Goal: Task Accomplishment & Management: Use online tool/utility

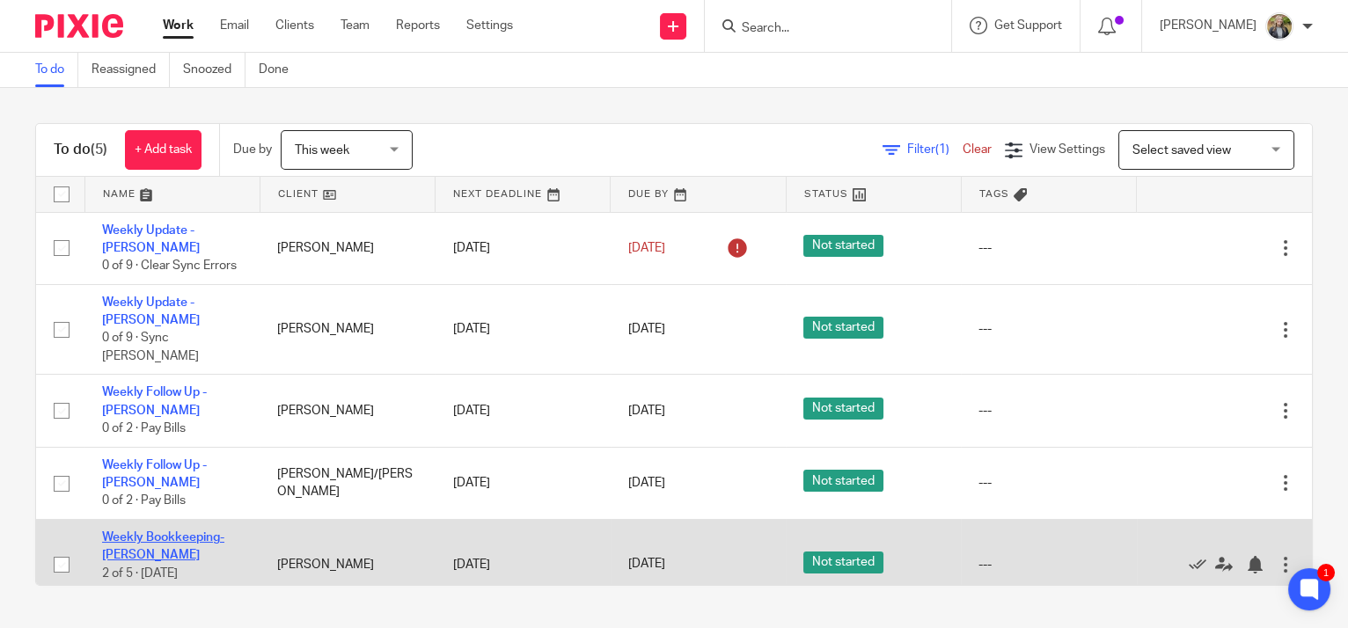
click at [200, 532] on link "Weekly Bookkeeping- [PERSON_NAME]" at bounding box center [163, 547] width 122 height 30
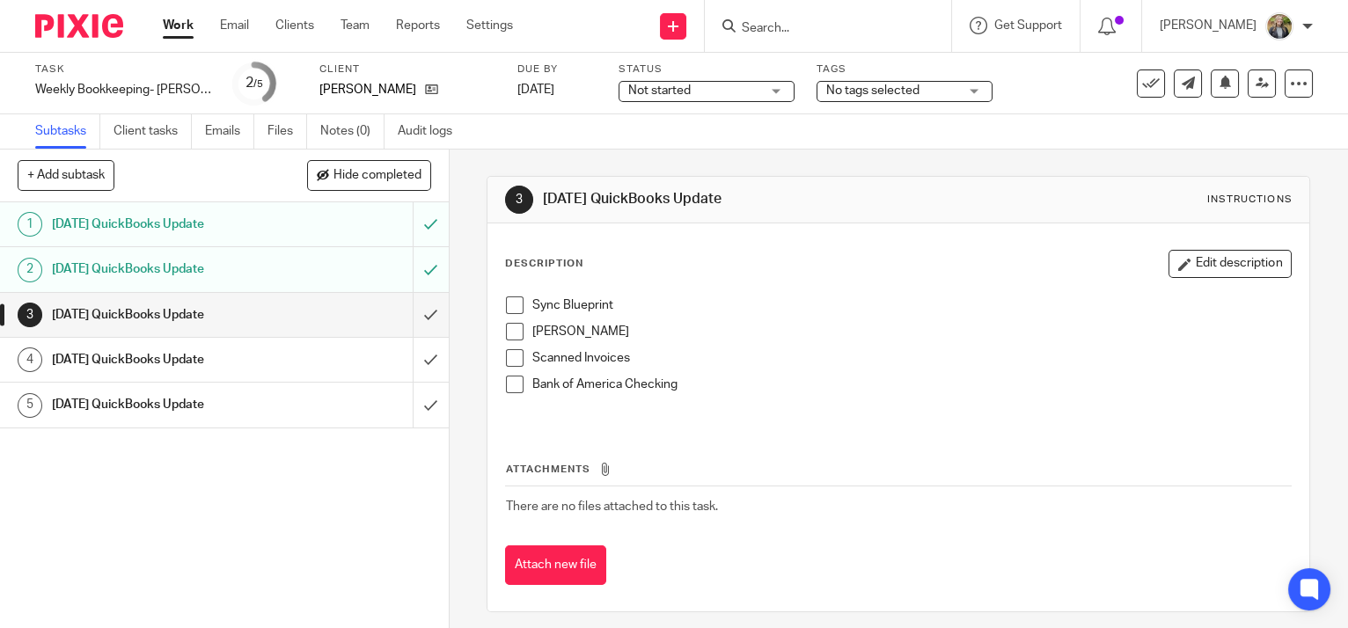
click at [506, 304] on span at bounding box center [515, 306] width 18 height 18
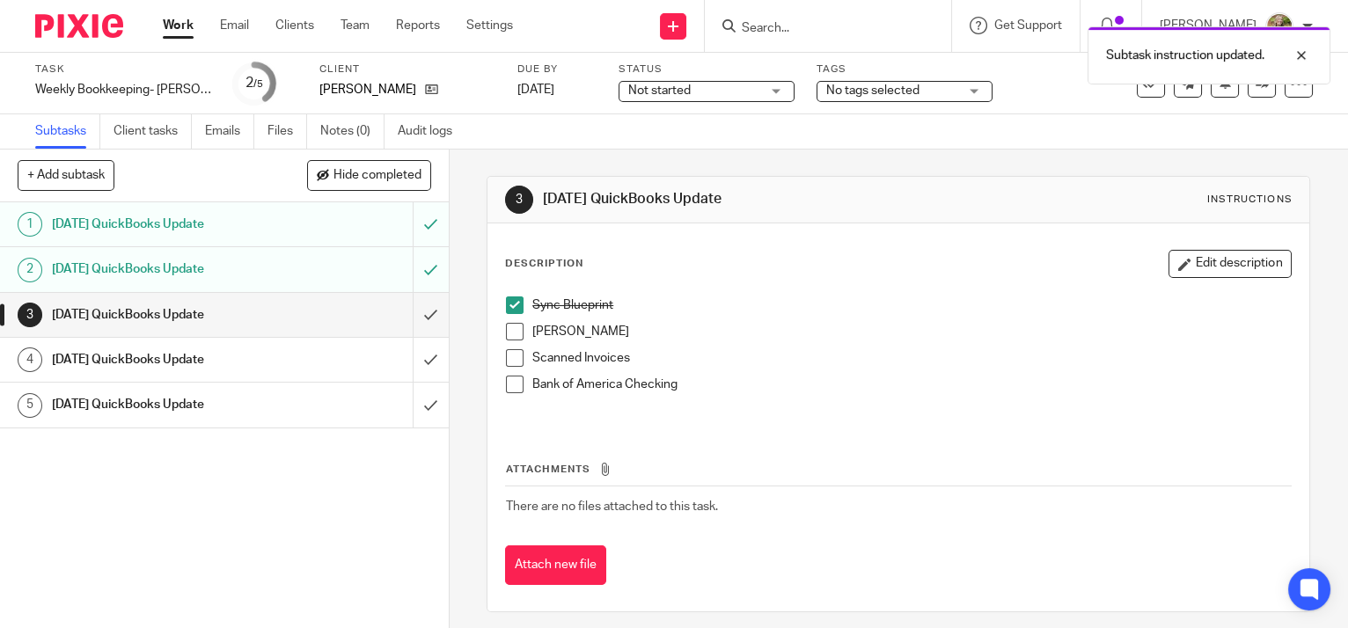
click at [509, 326] on span at bounding box center [515, 332] width 18 height 18
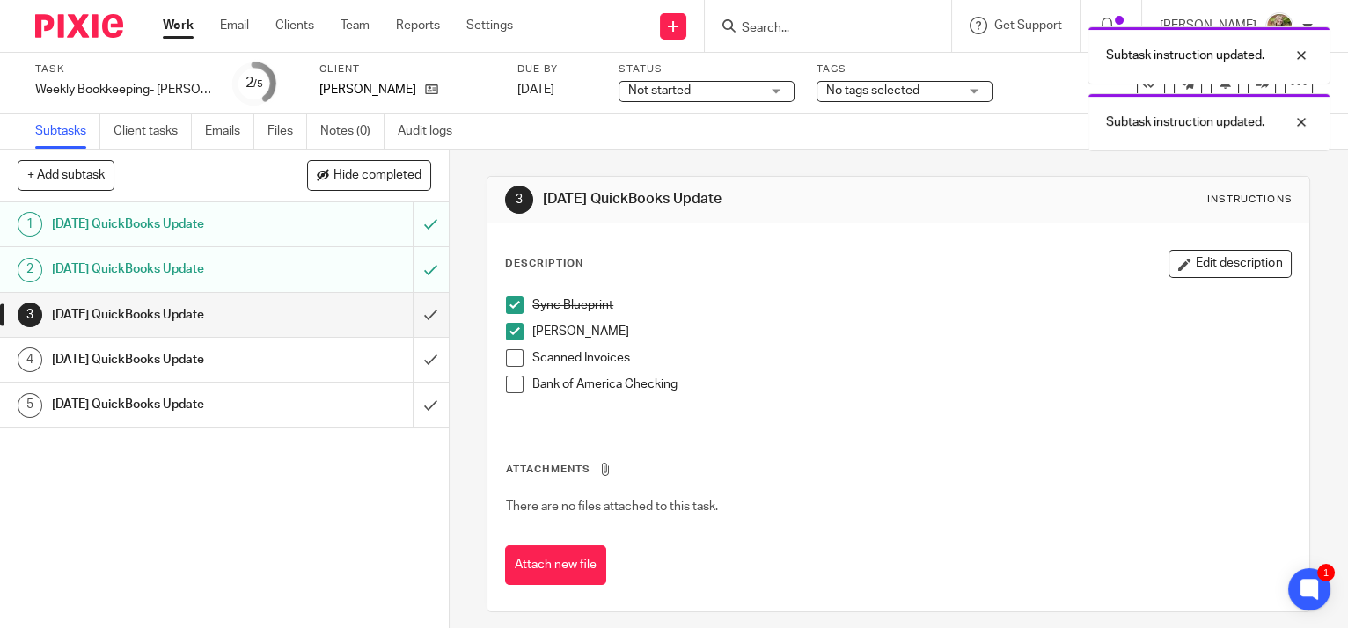
click at [509, 353] on span at bounding box center [515, 358] width 18 height 18
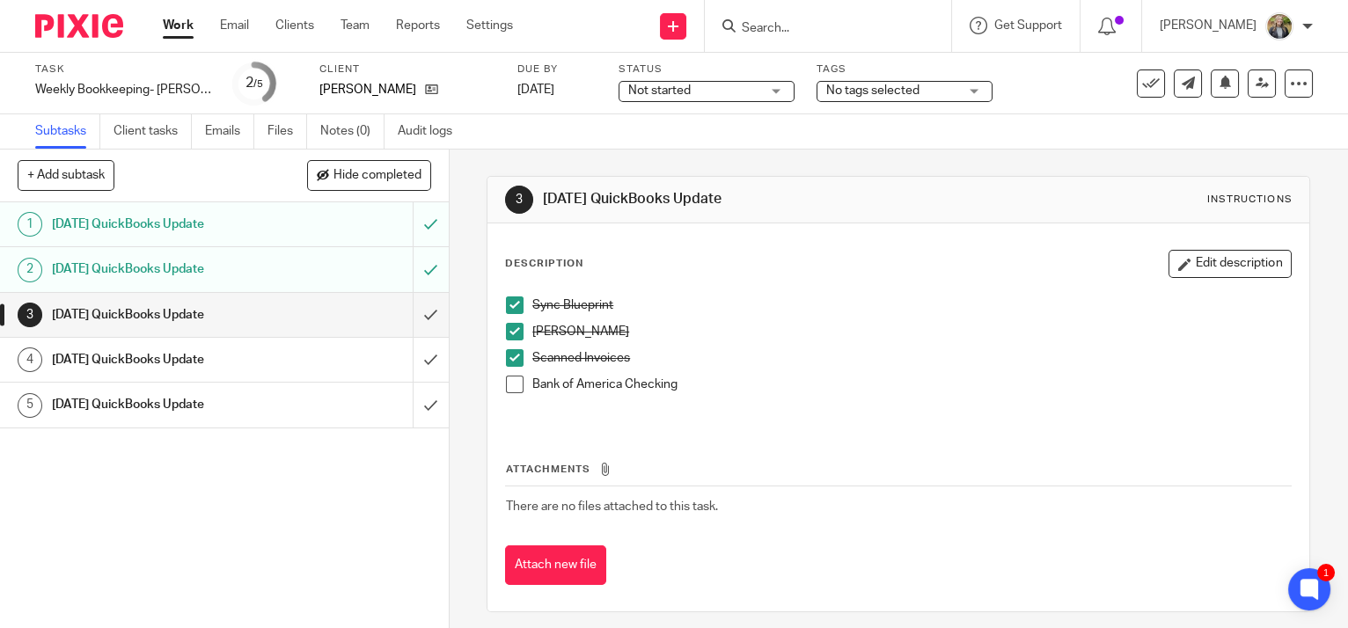
click at [517, 385] on span at bounding box center [515, 385] width 18 height 18
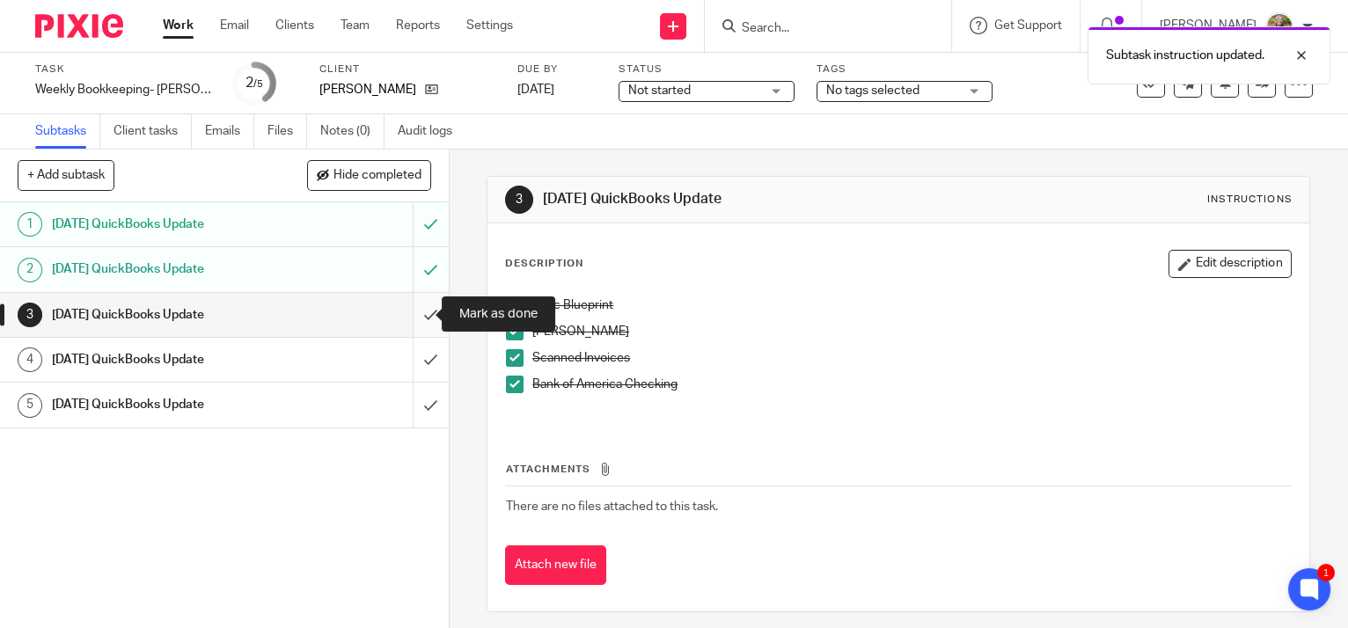
click at [412, 308] on input "submit" at bounding box center [224, 315] width 449 height 44
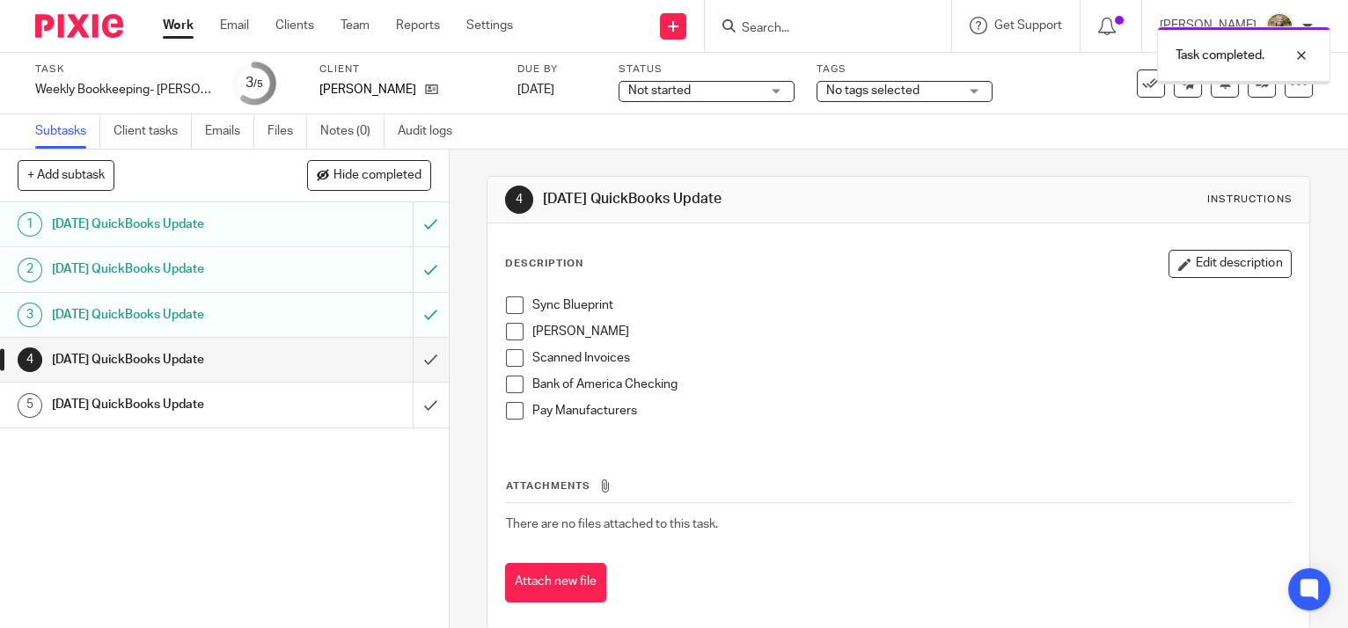
drag, startPoint x: 0, startPoint y: 0, endPoint x: 180, endPoint y: 23, distance: 181.0
click at [180, 23] on link "Work" at bounding box center [178, 26] width 31 height 18
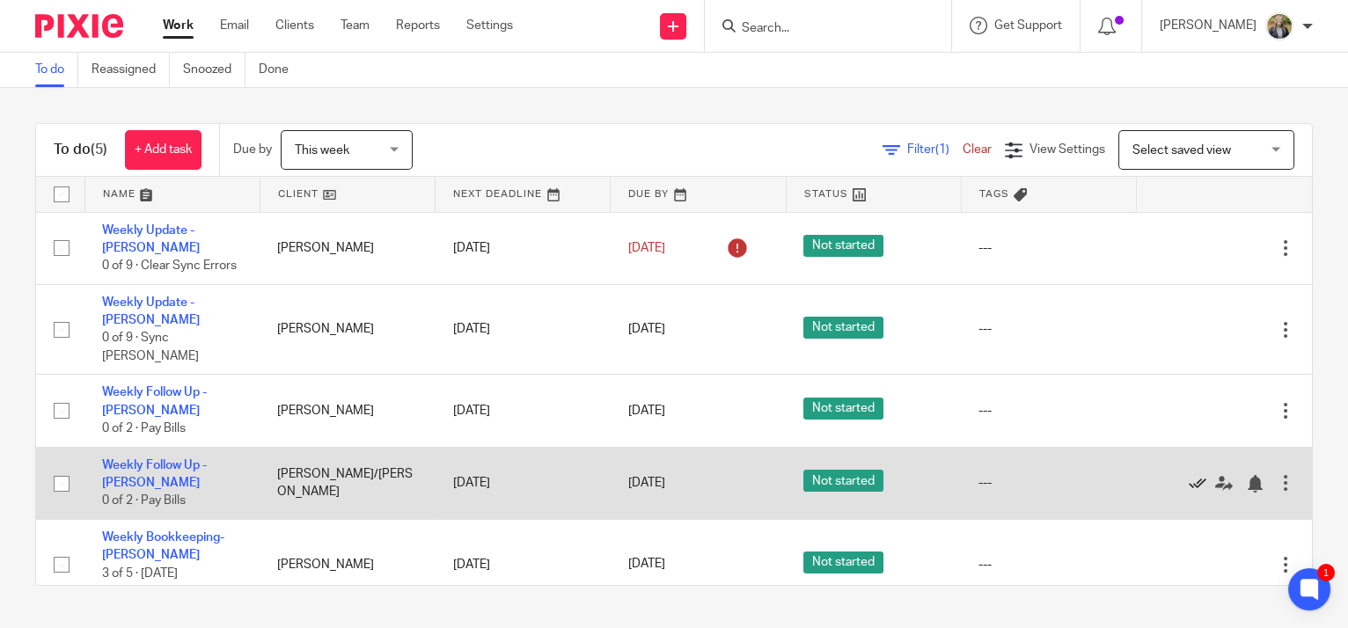
click at [1189, 475] on icon at bounding box center [1198, 484] width 18 height 18
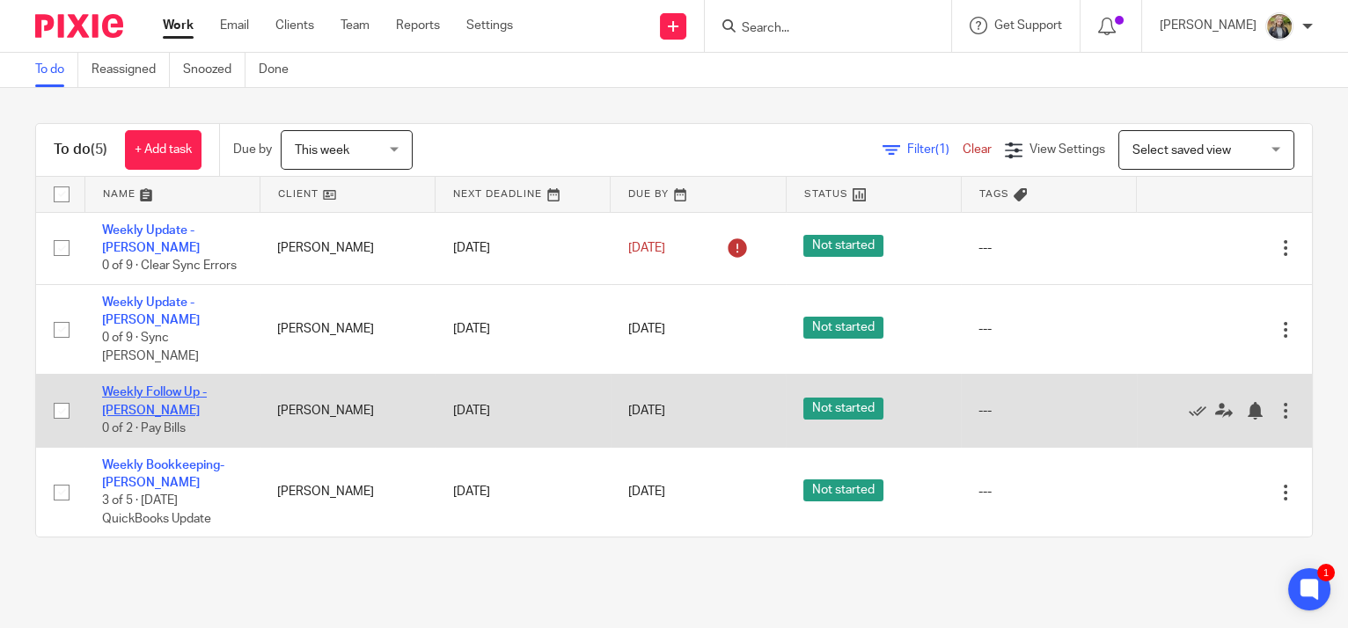
click at [147, 386] on link "Weekly Follow Up - [PERSON_NAME]" at bounding box center [154, 401] width 105 height 30
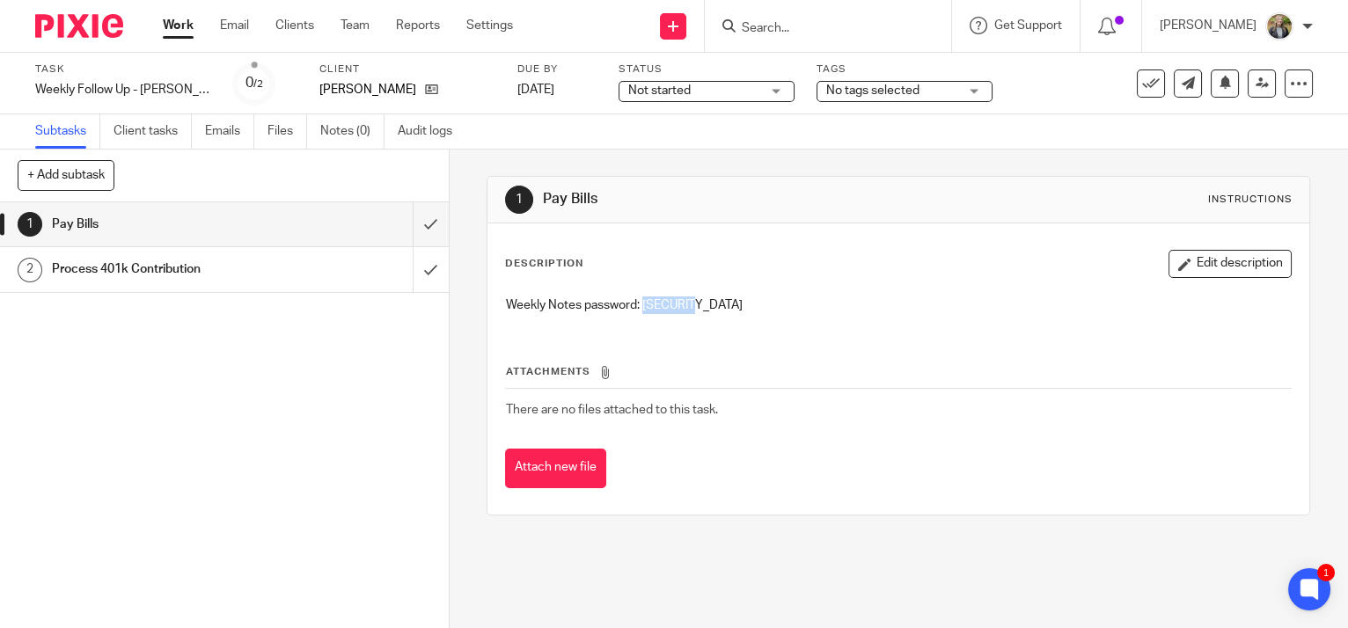
drag, startPoint x: 703, startPoint y: 302, endPoint x: 641, endPoint y: 304, distance: 62.5
click at [641, 304] on p "Weekly Notes password: [SECURITY_DATA]" at bounding box center [898, 306] width 785 height 18
copy p "G&P1835$"
click at [414, 227] on input "submit" at bounding box center [224, 224] width 449 height 44
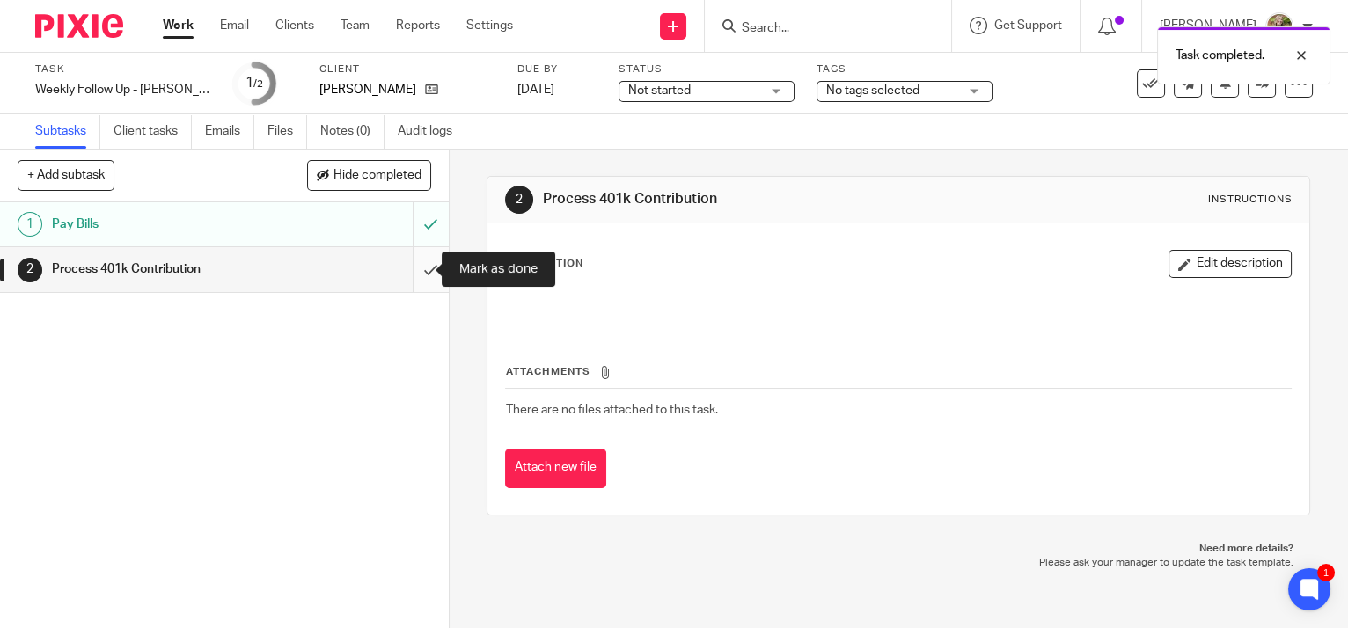
click at [407, 260] on input "submit" at bounding box center [224, 269] width 449 height 44
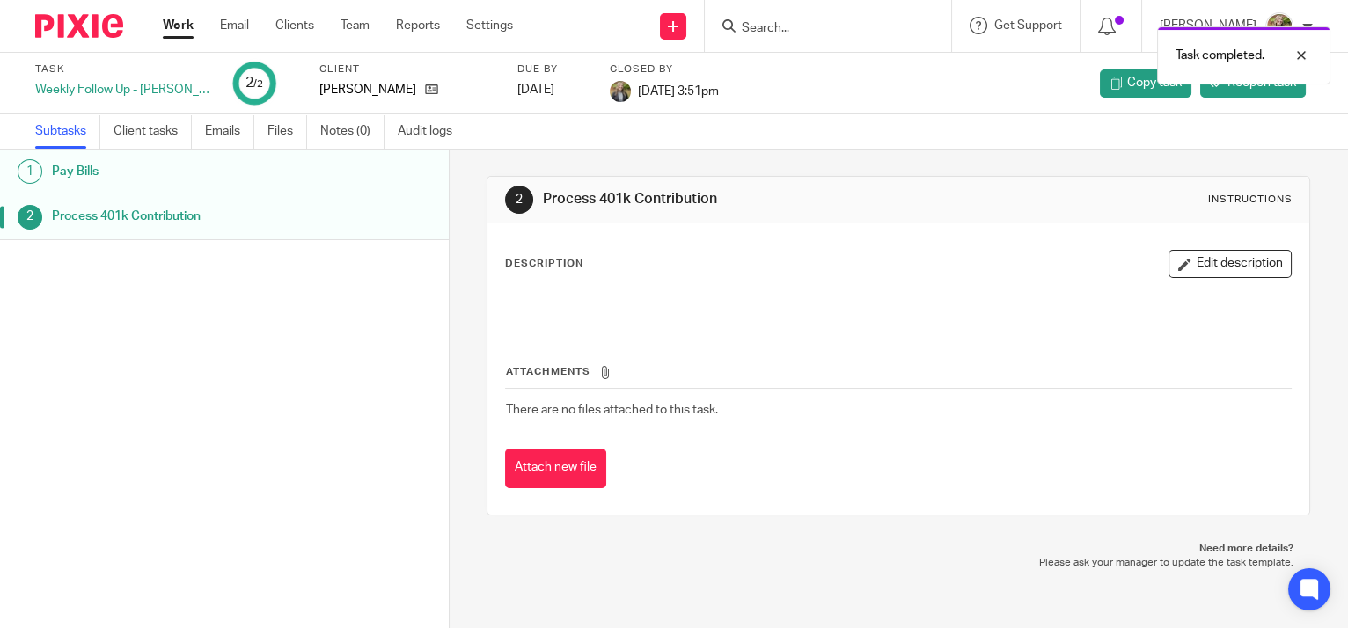
click at [181, 27] on link "Work" at bounding box center [178, 26] width 31 height 18
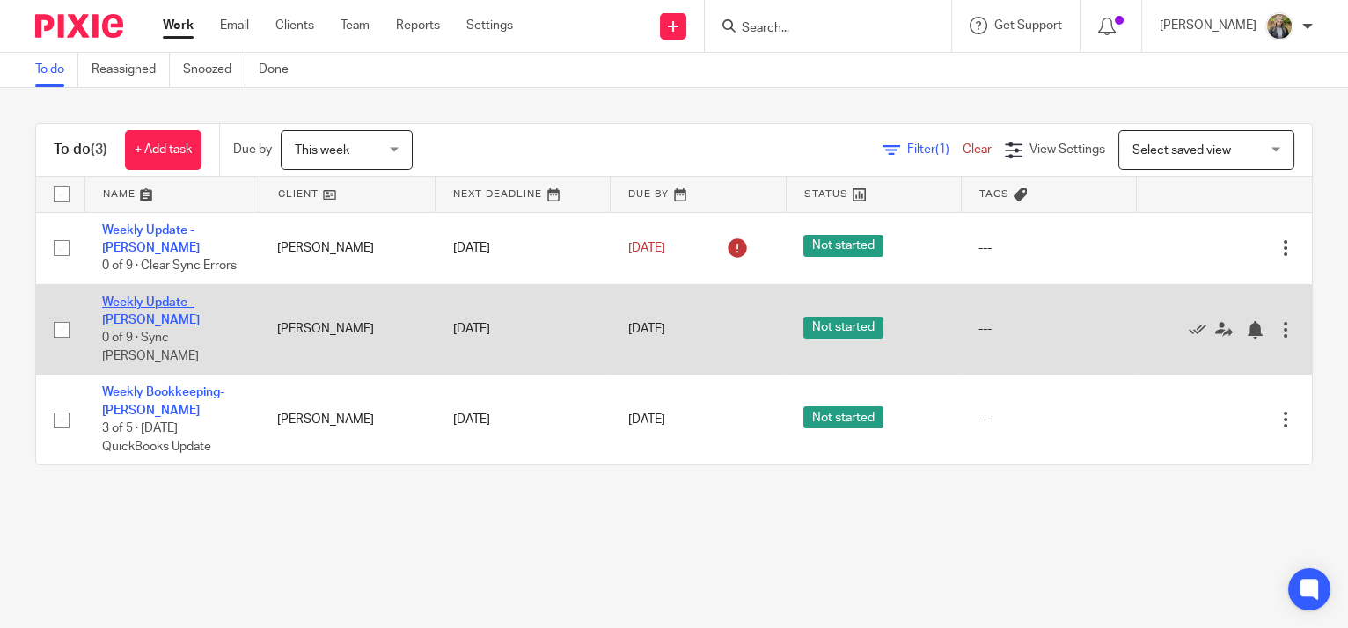
click at [200, 301] on link "Weekly Update - [PERSON_NAME]" at bounding box center [151, 312] width 98 height 30
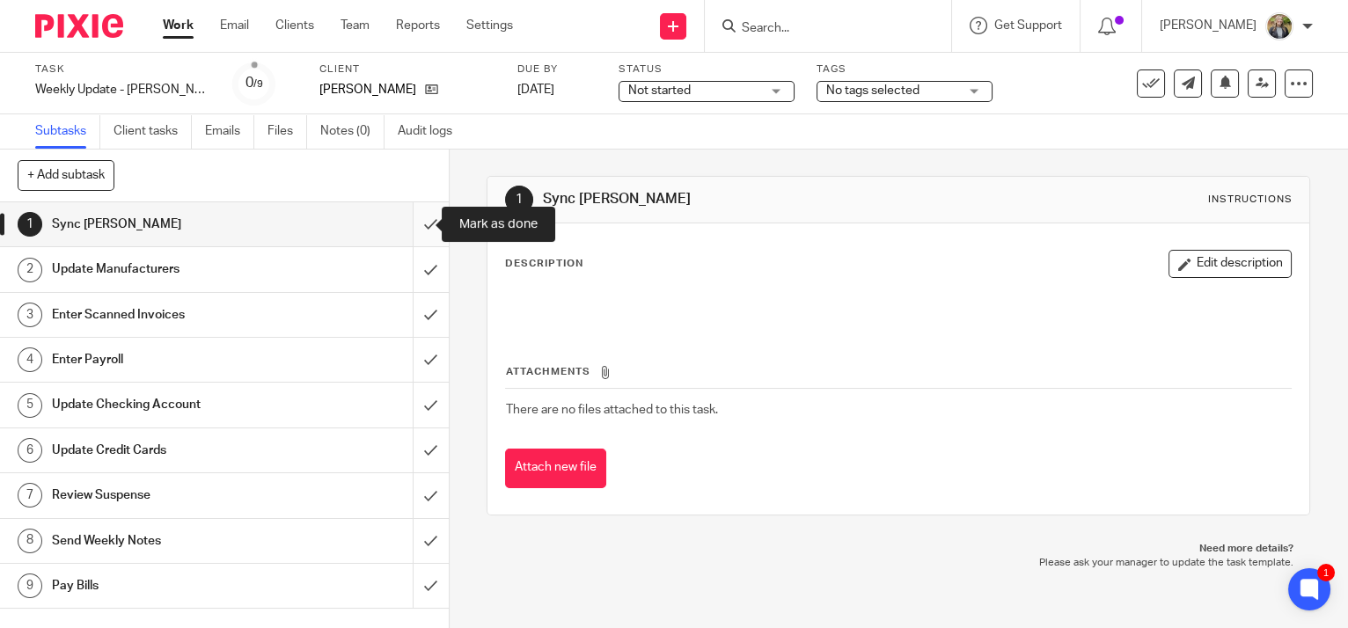
click at [421, 228] on input "submit" at bounding box center [224, 224] width 449 height 44
